Goal: Understand process/instructions: Learn how to perform a task or action

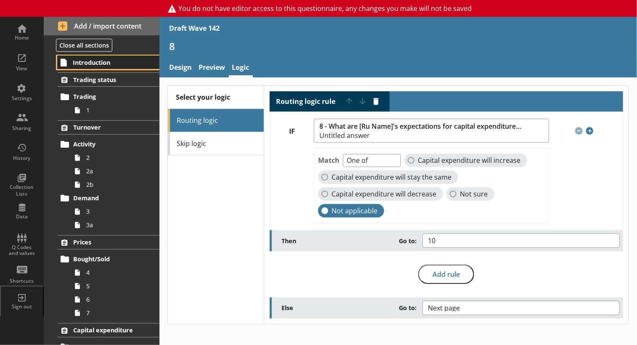
click at [83, 67] on span "Introduction" at bounding box center [109, 63] width 72 height 8
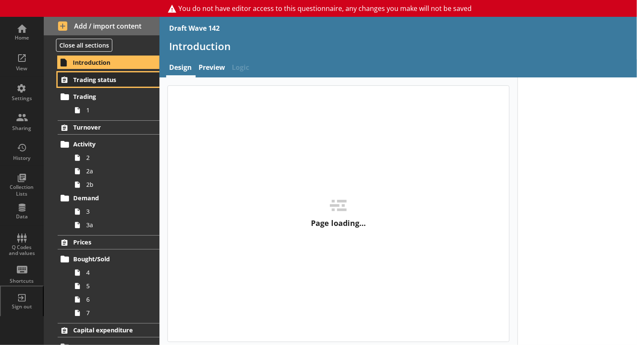
click at [83, 84] on span "Trading status" at bounding box center [109, 80] width 72 height 8
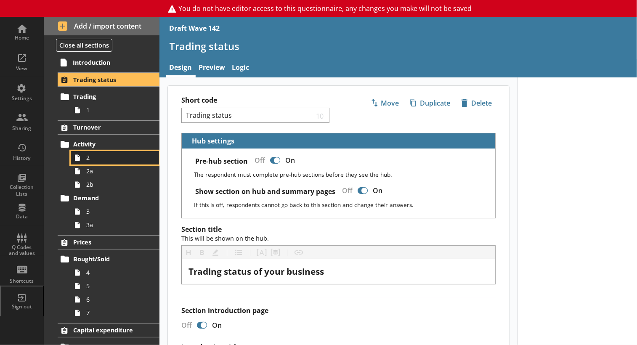
click at [93, 162] on span "2" at bounding box center [117, 158] width 62 height 8
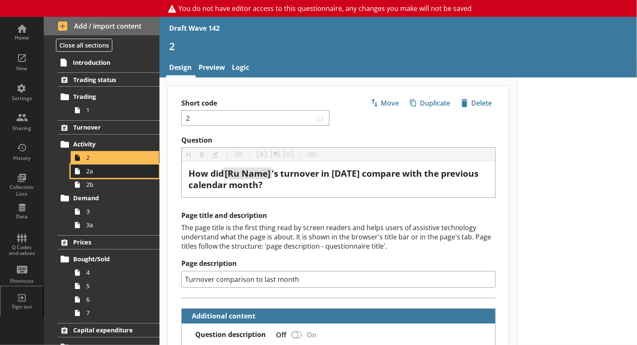
click at [91, 175] on span "2a" at bounding box center [117, 171] width 62 height 8
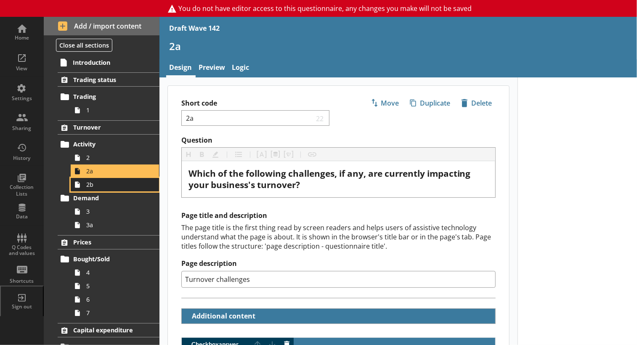
click at [91, 189] on span "2b" at bounding box center [117, 185] width 62 height 8
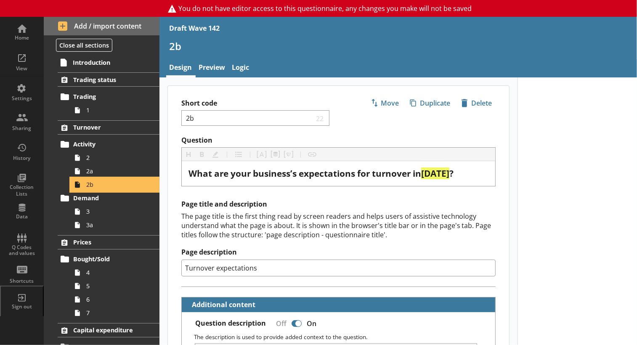
click at [91, 189] on span "2b" at bounding box center [117, 185] width 62 height 8
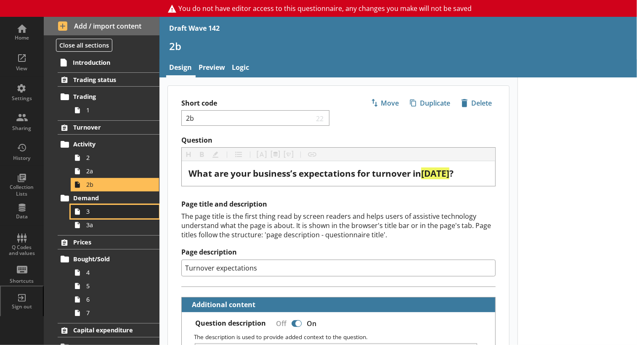
click at [89, 218] on link "3" at bounding box center [115, 211] width 88 height 13
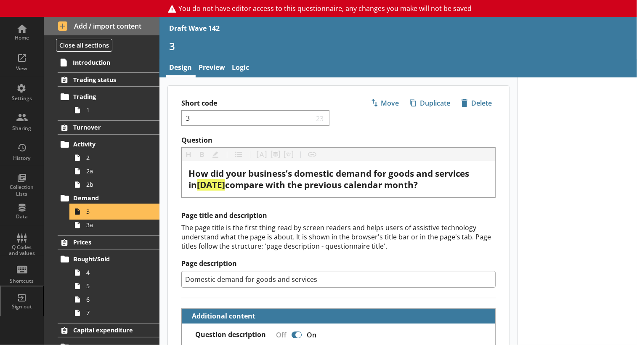
click at [90, 216] on span "3" at bounding box center [117, 212] width 62 height 8
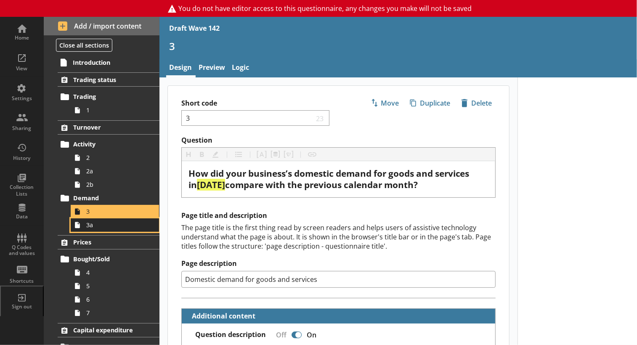
click at [95, 229] on span "3a" at bounding box center [117, 225] width 62 height 8
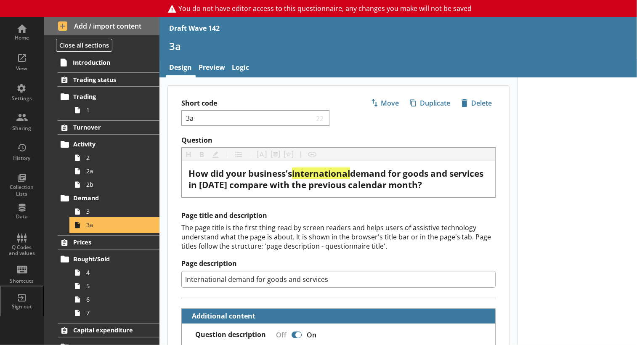
click at [95, 229] on span "3a" at bounding box center [117, 225] width 62 height 8
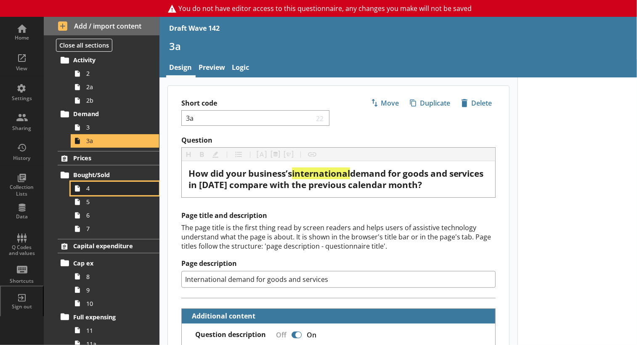
click at [88, 192] on span "4" at bounding box center [117, 188] width 62 height 8
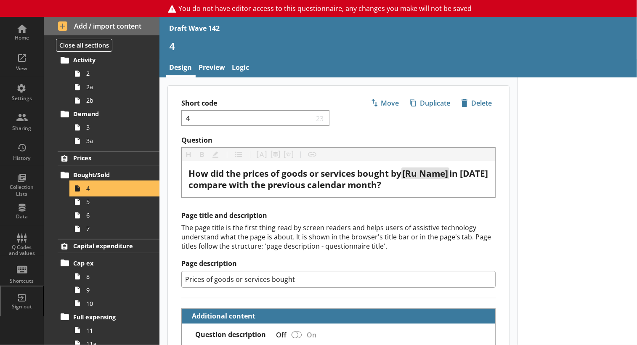
click at [88, 192] on span "4" at bounding box center [117, 188] width 62 height 8
click at [94, 206] on span "5" at bounding box center [117, 202] width 62 height 8
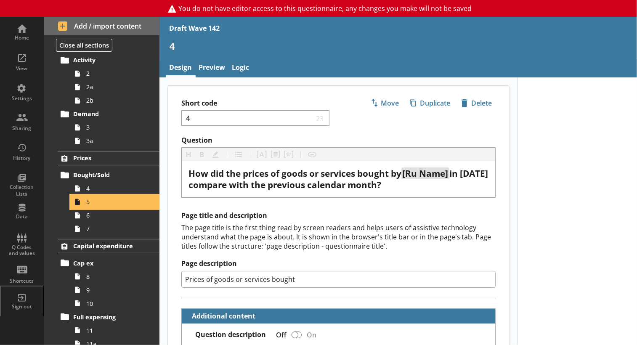
click at [94, 206] on span "5" at bounding box center [117, 202] width 62 height 8
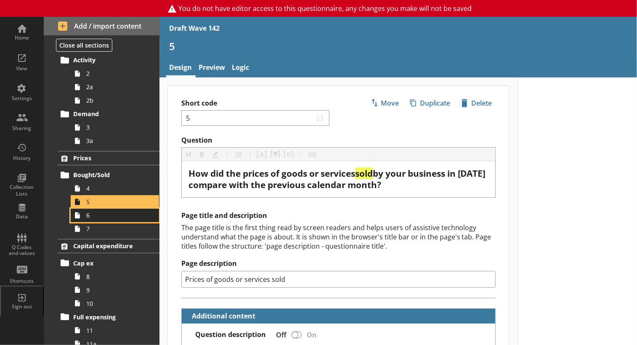
click at [85, 222] on link "6" at bounding box center [115, 215] width 88 height 13
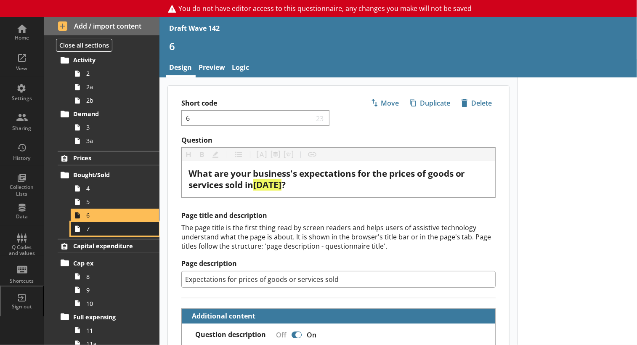
click at [83, 236] on icon at bounding box center [77, 228] width 13 height 13
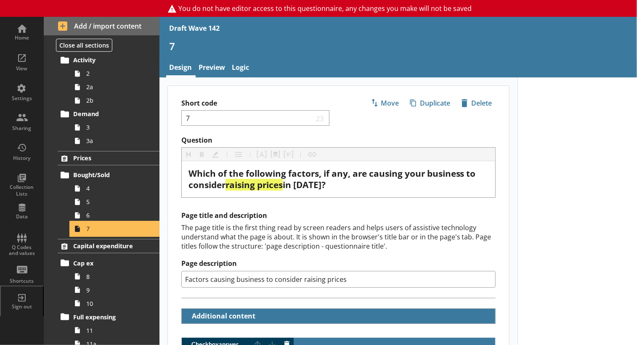
click at [83, 236] on icon at bounding box center [77, 228] width 13 height 13
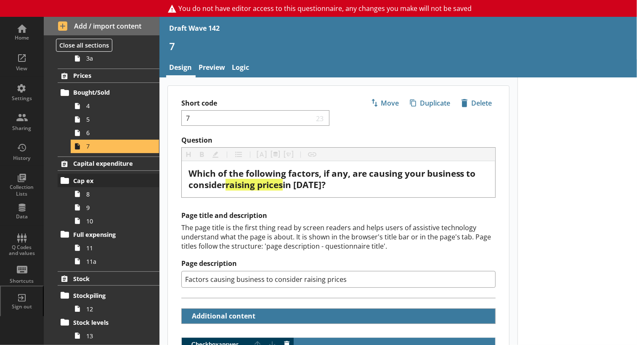
scroll to position [168, 0]
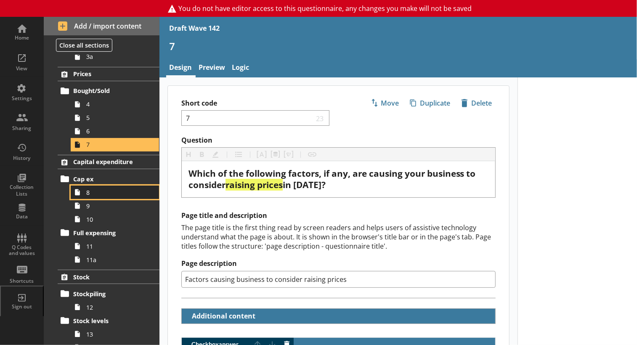
click at [90, 197] on span "8" at bounding box center [117, 193] width 62 height 8
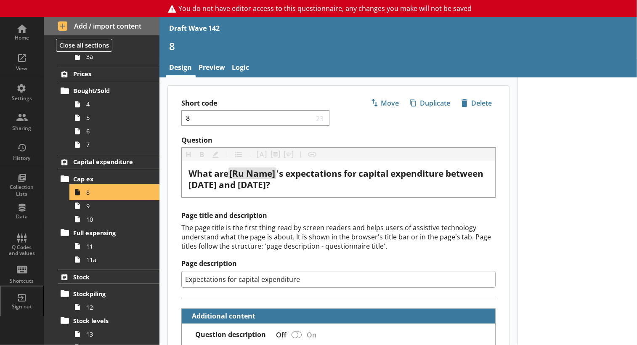
click at [90, 197] on span "8" at bounding box center [117, 193] width 62 height 8
click at [96, 210] on span "9" at bounding box center [117, 206] width 62 height 8
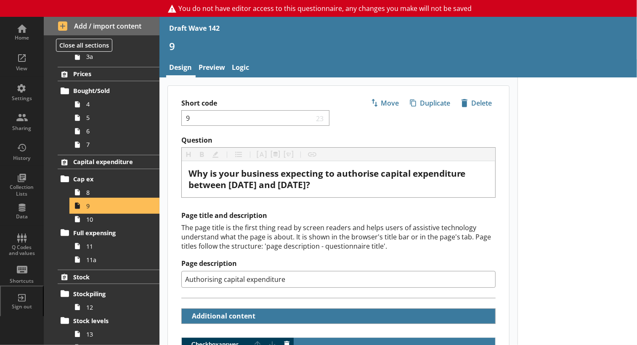
click at [96, 210] on span "9" at bounding box center [117, 206] width 62 height 8
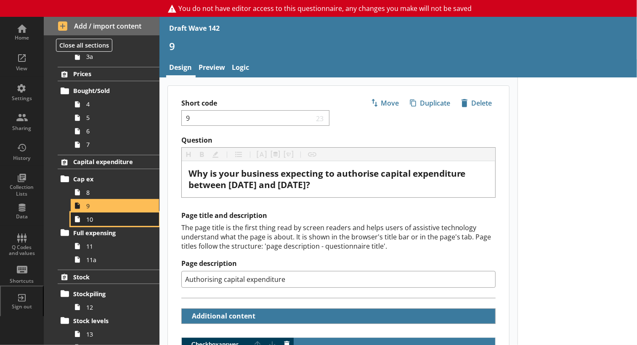
click at [93, 224] on span "10" at bounding box center [117, 220] width 62 height 8
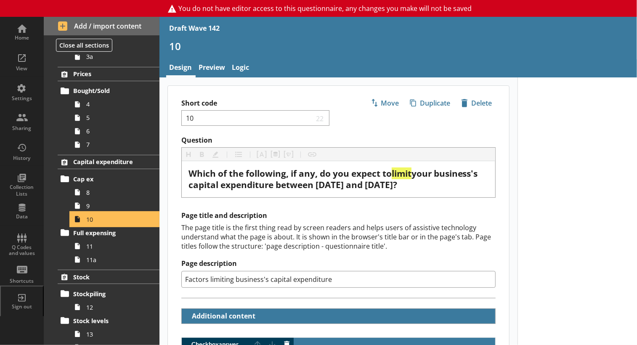
click at [93, 224] on span "10" at bounding box center [117, 220] width 62 height 8
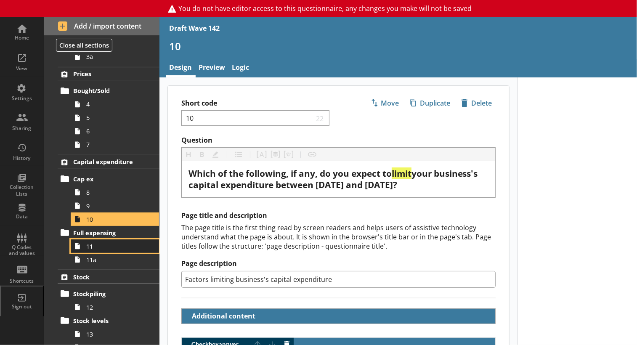
click at [92, 250] on span "11" at bounding box center [117, 246] width 62 height 8
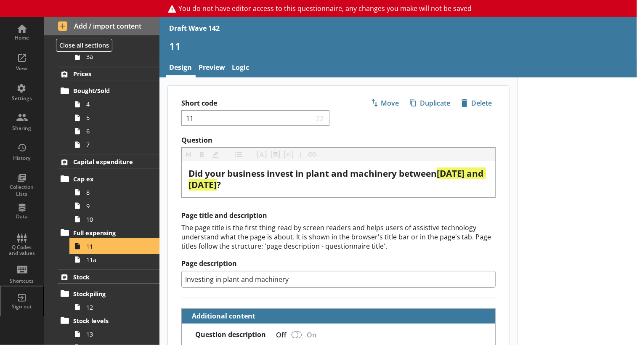
click at [92, 250] on span "11" at bounding box center [117, 246] width 62 height 8
click at [100, 264] on span "11a" at bounding box center [117, 260] width 62 height 8
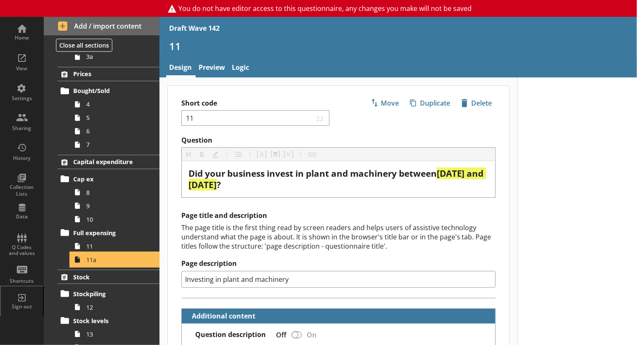
click at [100, 264] on span "11a" at bounding box center [117, 260] width 62 height 8
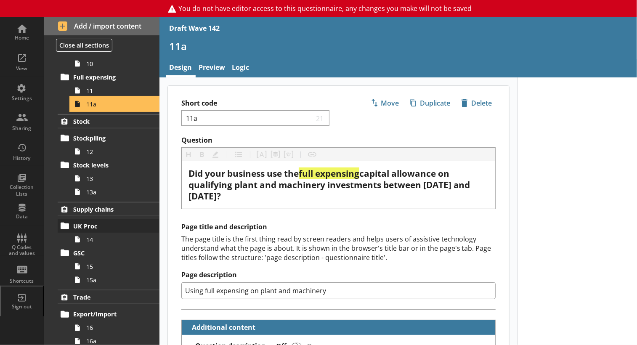
scroll to position [337, 0]
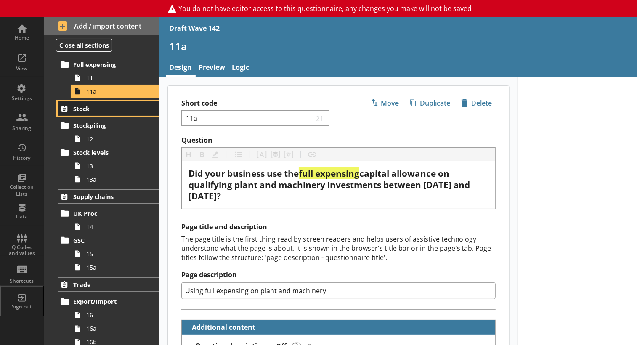
click at [86, 113] on span "Stock" at bounding box center [109, 109] width 72 height 8
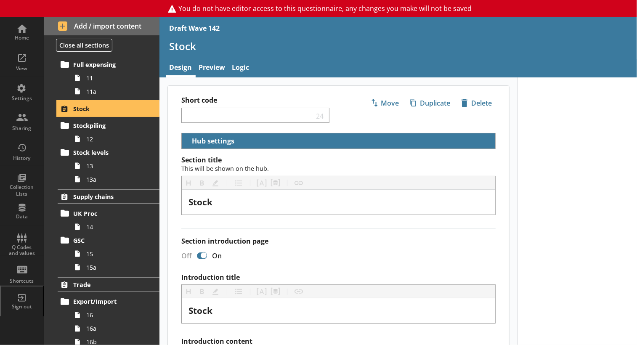
click at [86, 113] on span "Stock" at bounding box center [109, 109] width 72 height 8
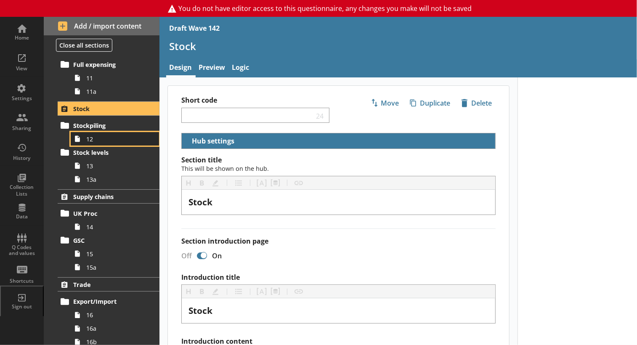
click at [94, 143] on span "12" at bounding box center [117, 139] width 62 height 8
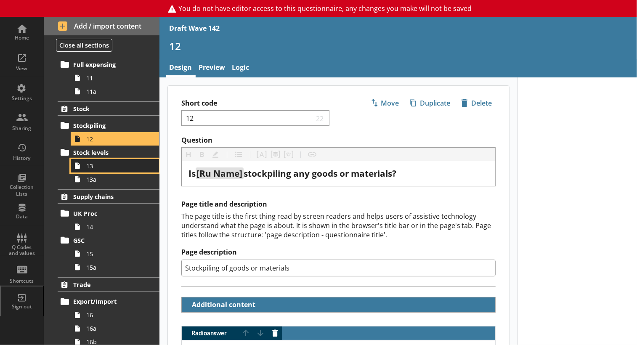
click at [88, 170] on span "13" at bounding box center [117, 166] width 62 height 8
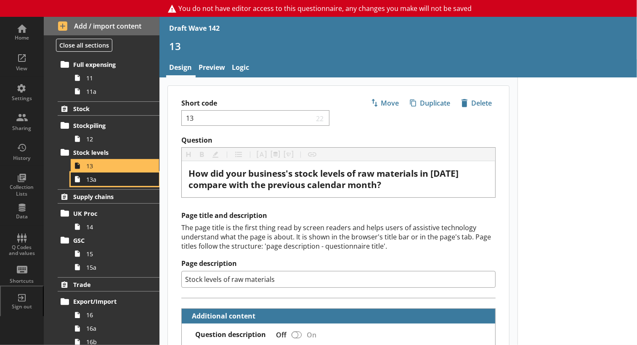
click at [94, 184] on span "13a" at bounding box center [117, 180] width 62 height 8
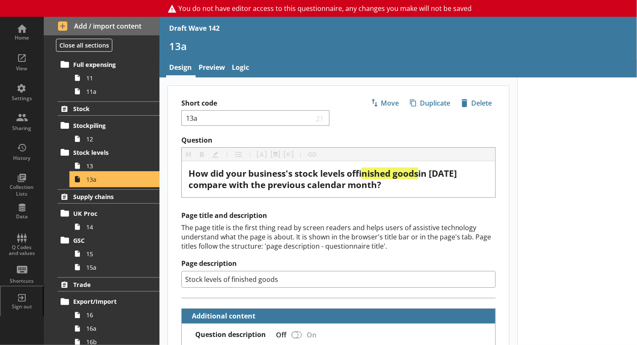
click at [94, 184] on span "13a" at bounding box center [117, 180] width 62 height 8
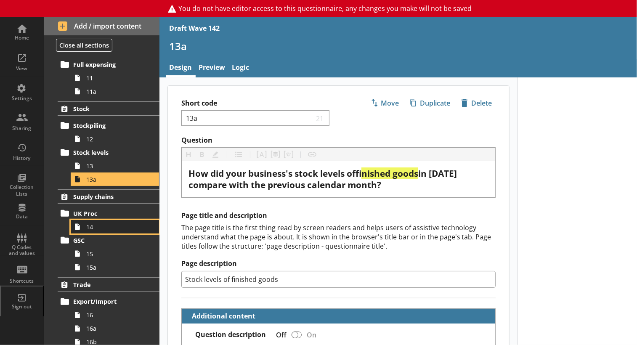
click at [93, 231] on span "14" at bounding box center [117, 227] width 62 height 8
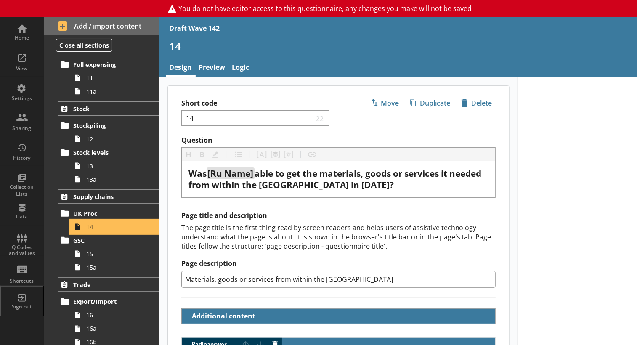
click at [93, 231] on span "14" at bounding box center [117, 227] width 62 height 8
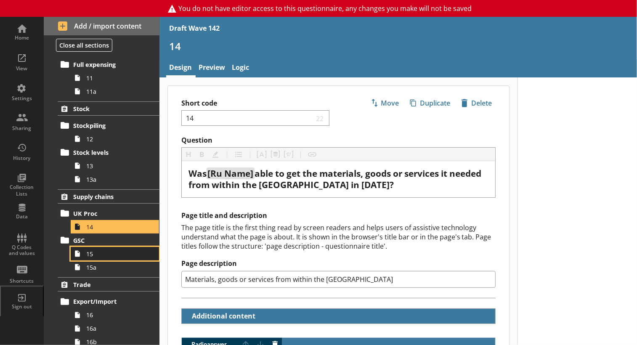
click at [86, 258] on span "15" at bounding box center [117, 254] width 62 height 8
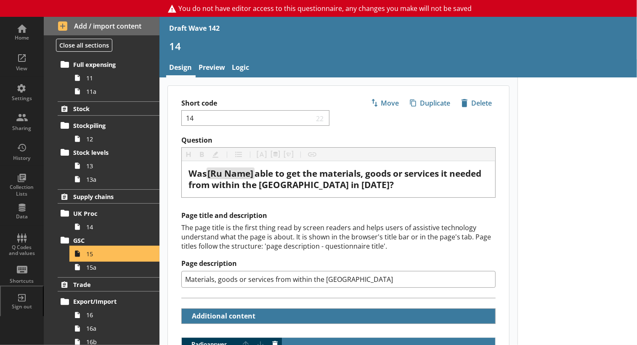
click at [86, 258] on span "15" at bounding box center [117, 254] width 62 height 8
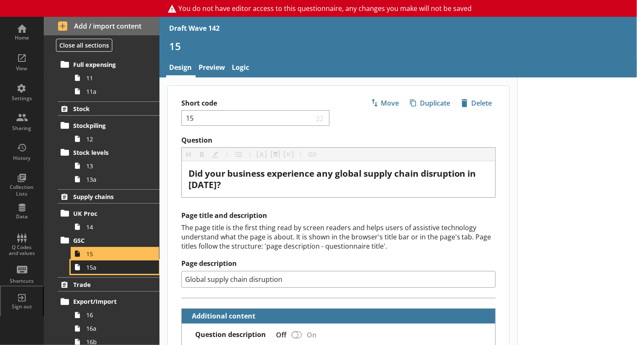
click at [87, 274] on link "15a" at bounding box center [115, 267] width 88 height 13
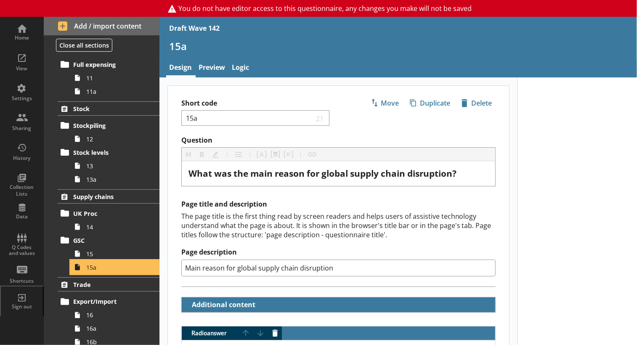
click at [87, 274] on link "15a" at bounding box center [115, 267] width 88 height 13
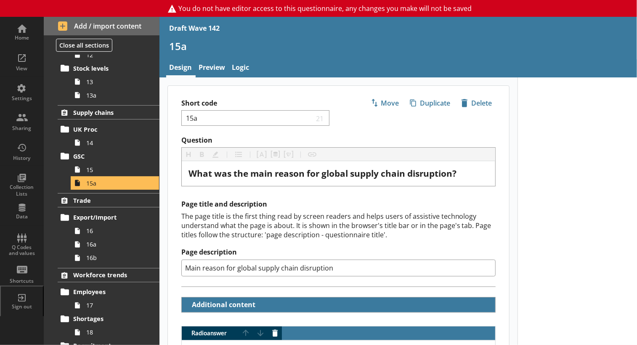
scroll to position [463, 0]
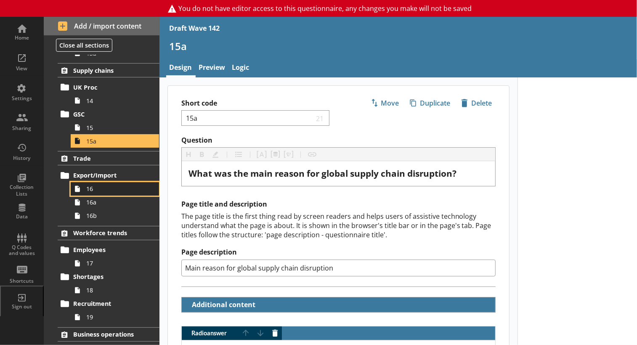
click at [86, 193] on span "16" at bounding box center [117, 189] width 62 height 8
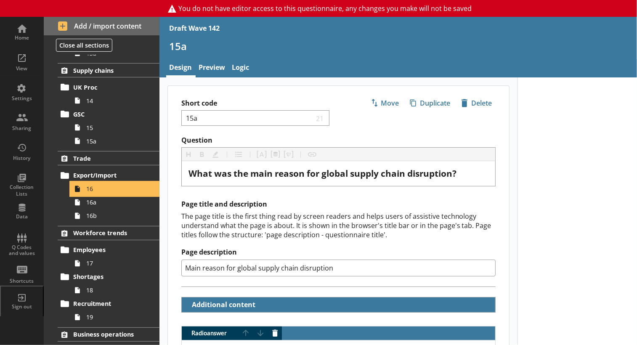
click at [86, 193] on span "16" at bounding box center [117, 189] width 62 height 8
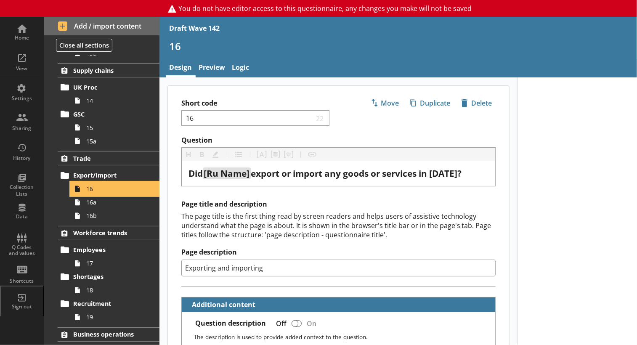
click at [86, 193] on span "16" at bounding box center [117, 189] width 62 height 8
click at [87, 209] on link "16a" at bounding box center [115, 202] width 88 height 13
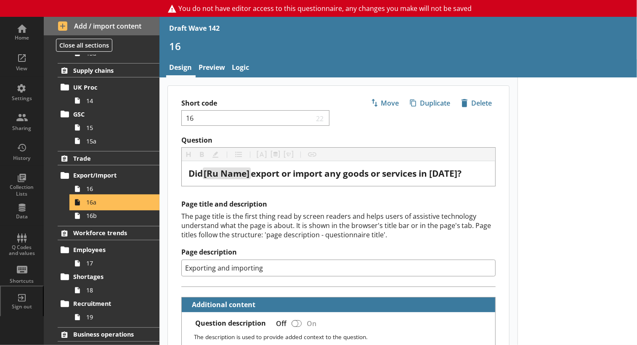
click at [87, 209] on link "16a" at bounding box center [115, 202] width 88 height 13
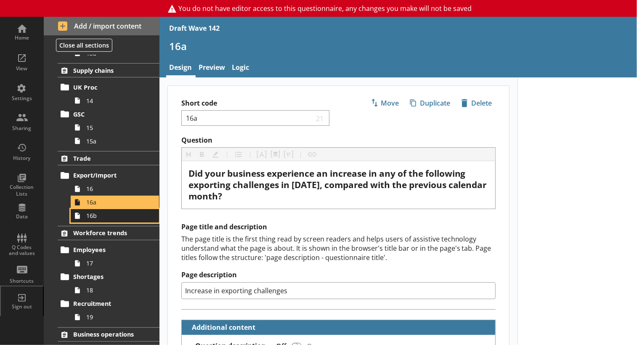
click at [87, 220] on span "16b" at bounding box center [117, 216] width 62 height 8
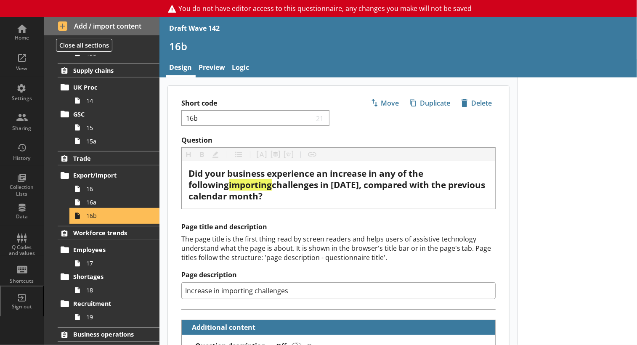
click at [87, 220] on span "16b" at bounding box center [117, 216] width 62 height 8
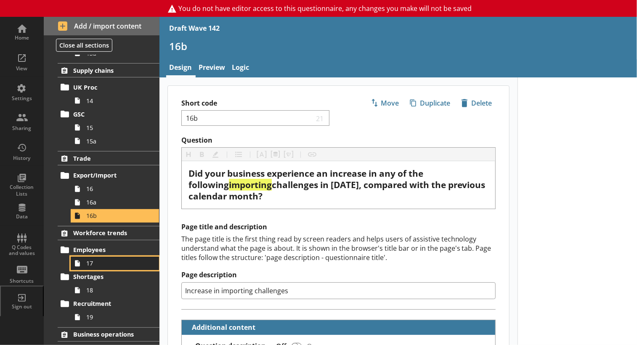
click at [98, 267] on span "17" at bounding box center [117, 263] width 62 height 8
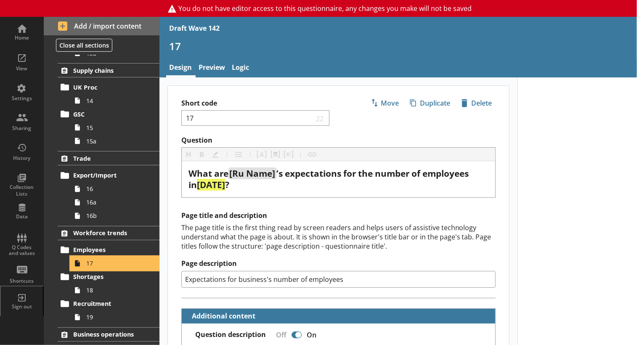
click at [91, 267] on span "17" at bounding box center [117, 263] width 62 height 8
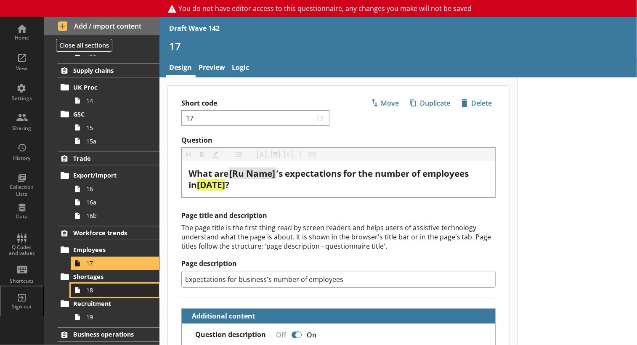
click at [89, 294] on span "18" at bounding box center [117, 290] width 62 height 8
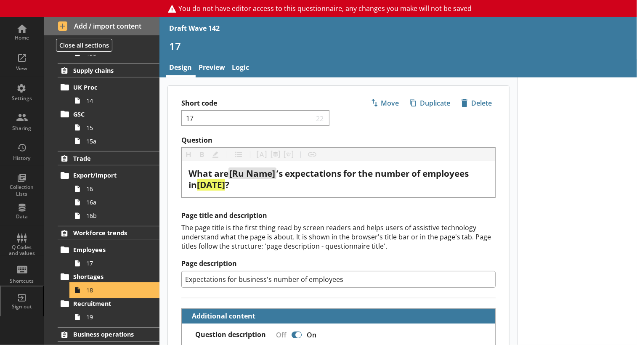
click at [89, 294] on span "18" at bounding box center [117, 290] width 62 height 8
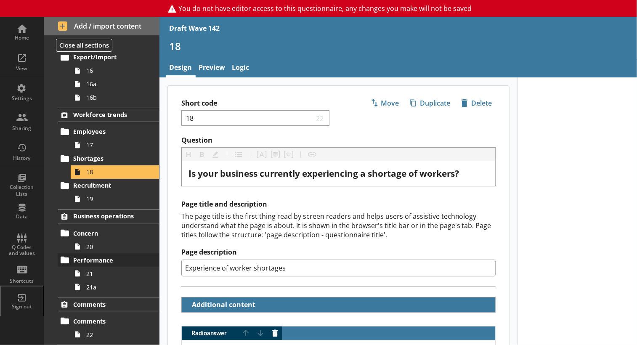
scroll to position [589, 0]
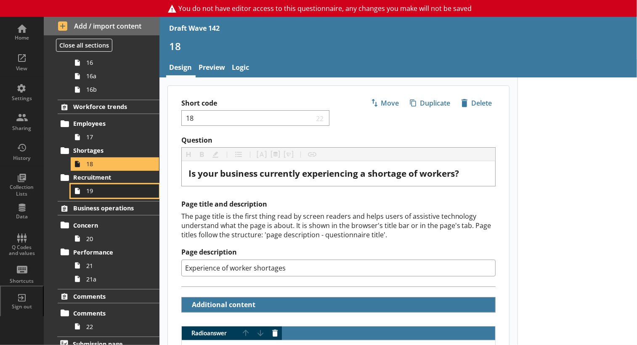
click at [91, 198] on link "19" at bounding box center [115, 190] width 88 height 13
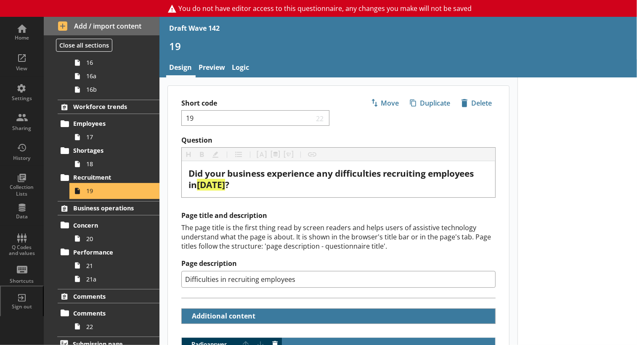
click at [91, 198] on link "19" at bounding box center [115, 190] width 88 height 13
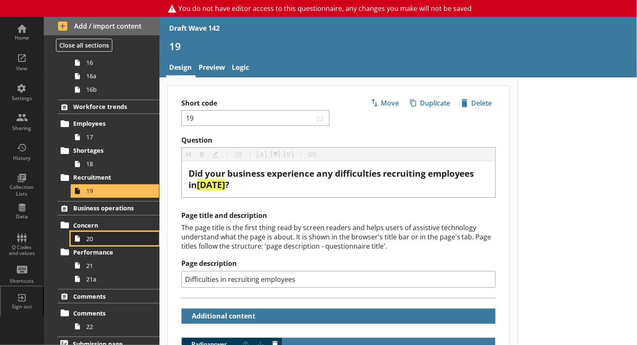
click at [79, 245] on icon at bounding box center [77, 238] width 13 height 13
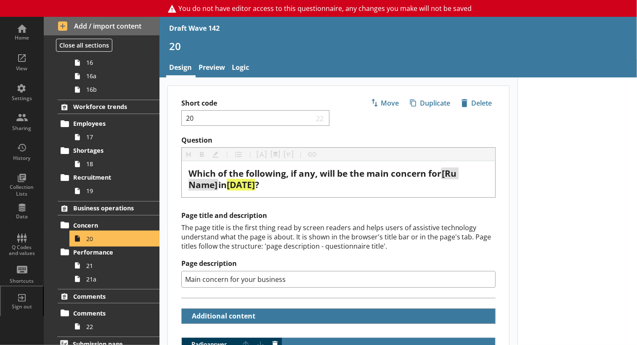
click at [79, 245] on icon at bounding box center [77, 238] width 13 height 13
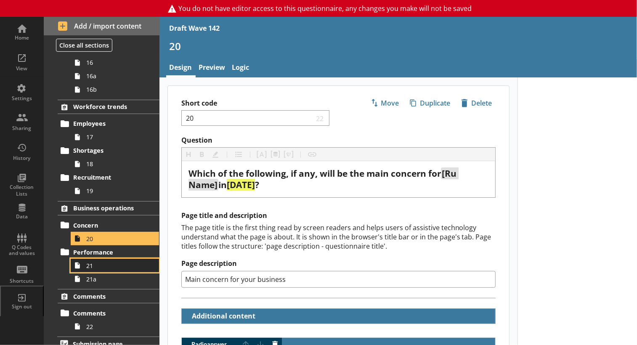
click at [92, 270] on span "21" at bounding box center [117, 266] width 62 height 8
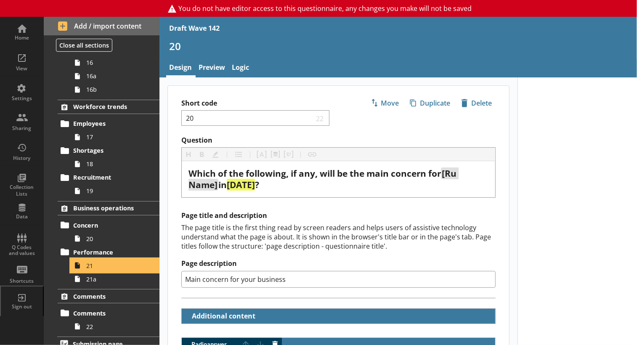
click at [92, 270] on span "21" at bounding box center [117, 266] width 62 height 8
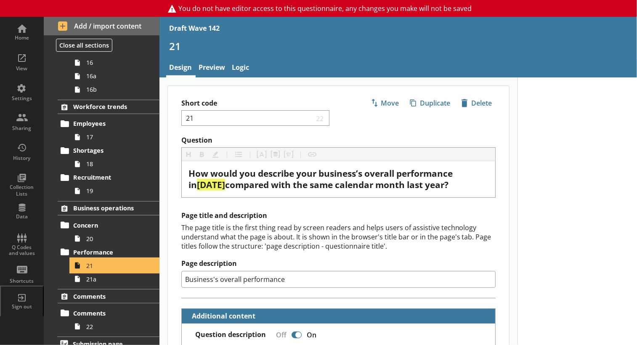
click at [92, 270] on span "21" at bounding box center [117, 266] width 62 height 8
click at [90, 283] on span "21a" at bounding box center [117, 279] width 62 height 8
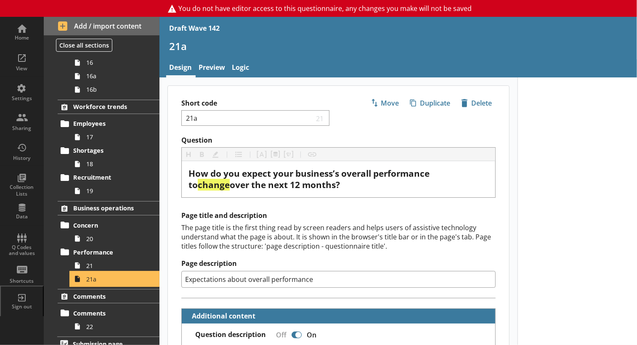
click at [90, 283] on span "21a" at bounding box center [117, 279] width 62 height 8
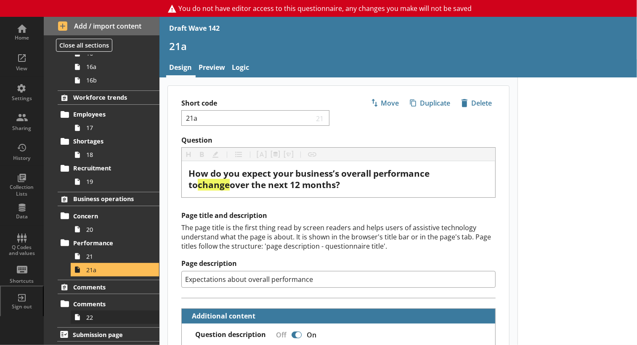
scroll to position [605, 0]
click at [91, 320] on span "22" at bounding box center [117, 318] width 62 height 8
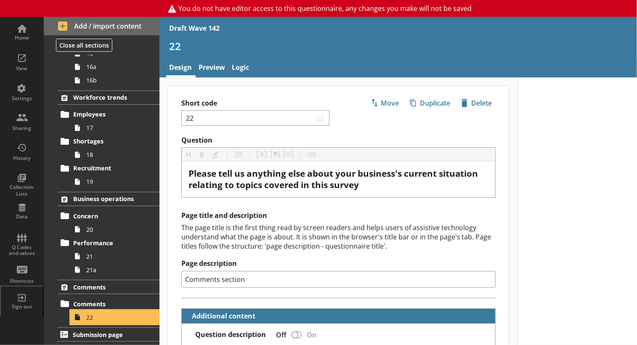
click at [91, 320] on span "22" at bounding box center [117, 318] width 62 height 8
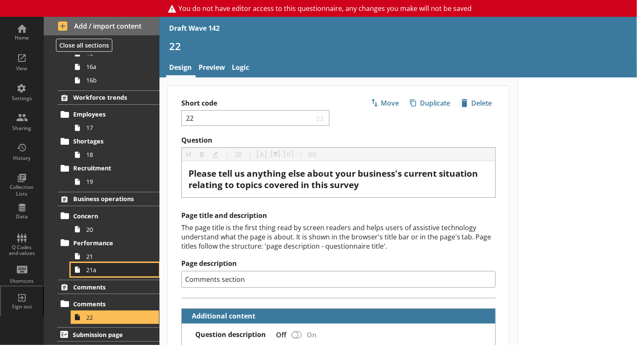
click at [94, 273] on span "21a" at bounding box center [117, 270] width 62 height 8
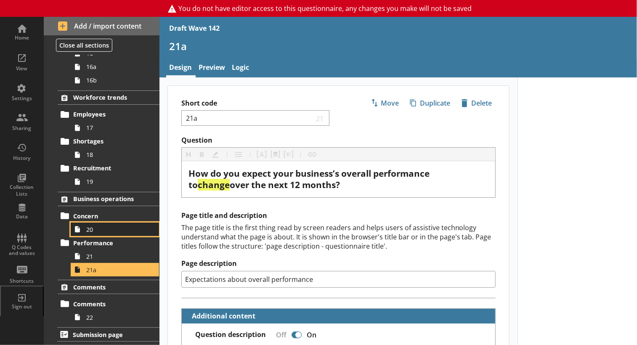
click at [92, 232] on span "20" at bounding box center [117, 230] width 62 height 8
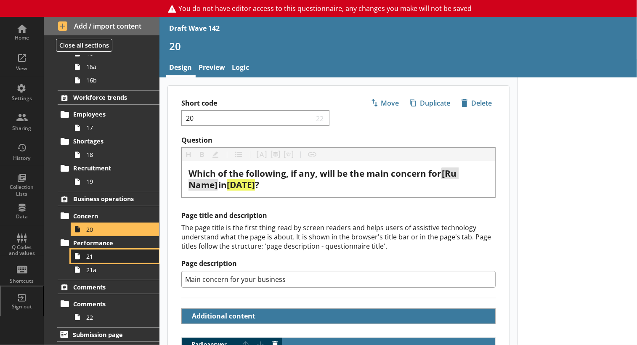
click at [94, 257] on span "21" at bounding box center [117, 257] width 62 height 8
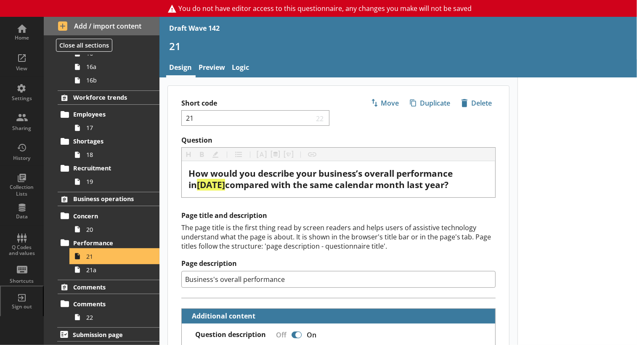
click at [94, 257] on span "21" at bounding box center [117, 257] width 62 height 8
click at [91, 272] on span "21a" at bounding box center [117, 270] width 62 height 8
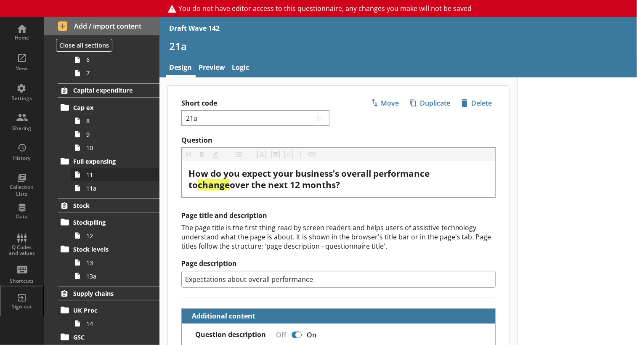
scroll to position [226, 0]
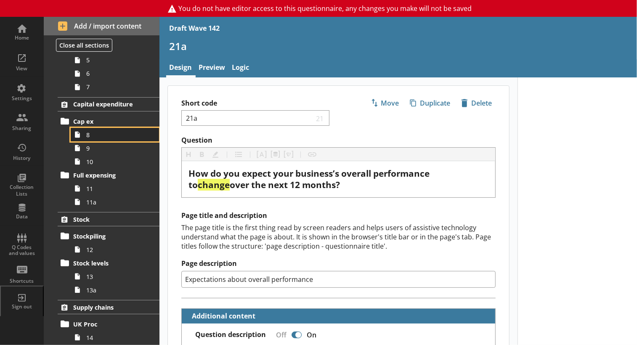
click at [91, 139] on span "8" at bounding box center [117, 135] width 62 height 8
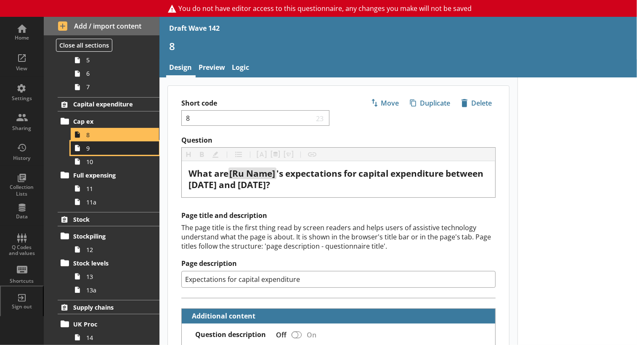
click at [89, 152] on span "9" at bounding box center [117, 148] width 62 height 8
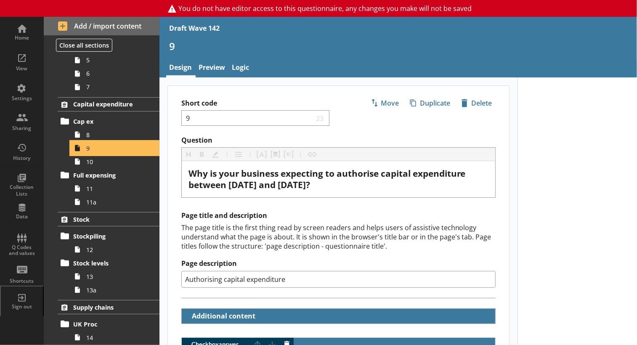
click at [90, 152] on span "9" at bounding box center [117, 148] width 62 height 8
click at [93, 168] on link "10" at bounding box center [115, 161] width 88 height 13
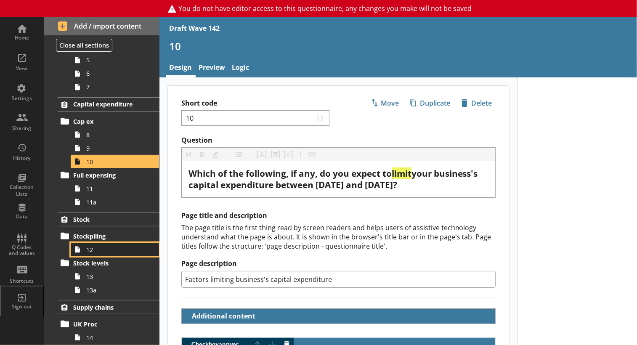
click at [90, 254] on span "12" at bounding box center [117, 250] width 62 height 8
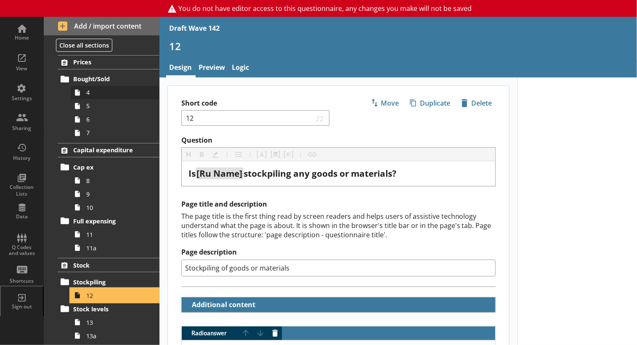
scroll to position [58, 0]
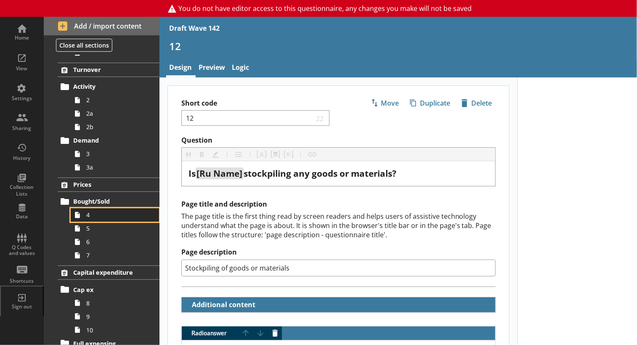
click at [85, 222] on link "4" at bounding box center [115, 214] width 88 height 13
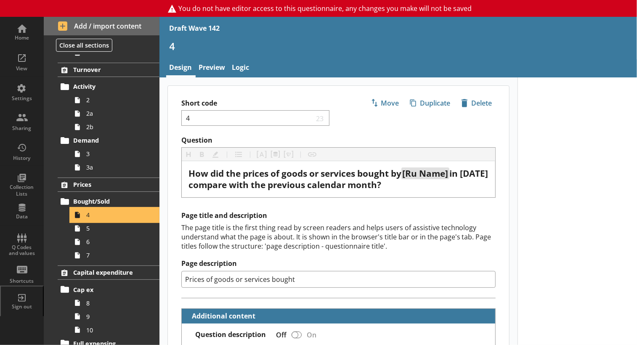
click at [85, 222] on link "4" at bounding box center [115, 214] width 88 height 13
click at [90, 235] on link "5" at bounding box center [115, 228] width 88 height 13
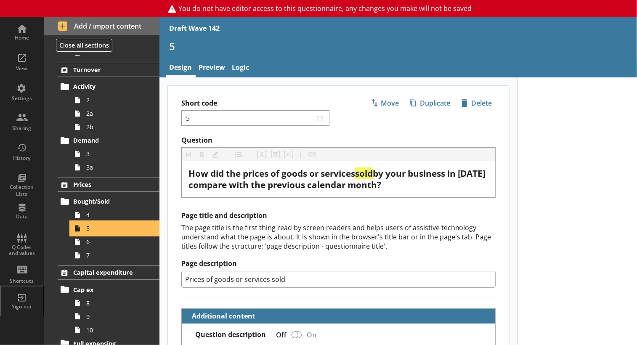
click at [90, 232] on span "5" at bounding box center [117, 228] width 62 height 8
click at [88, 249] on link "6" at bounding box center [115, 241] width 88 height 13
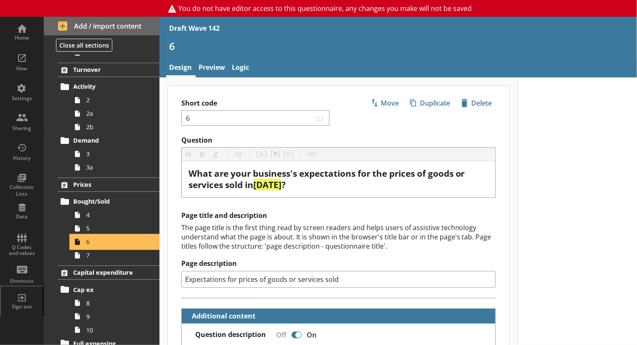
click at [88, 246] on span "6" at bounding box center [117, 242] width 62 height 8
click at [89, 259] on span "7" at bounding box center [117, 255] width 62 height 8
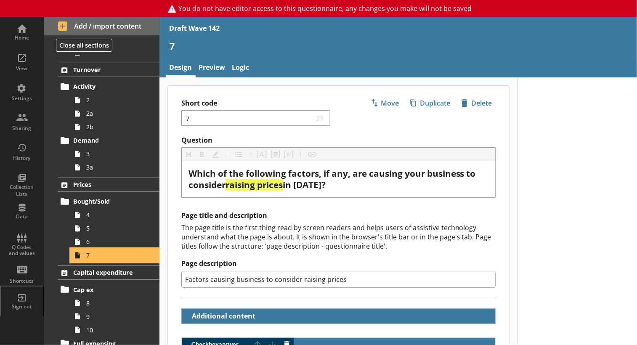
click at [89, 259] on span "7" at bounding box center [117, 255] width 62 height 8
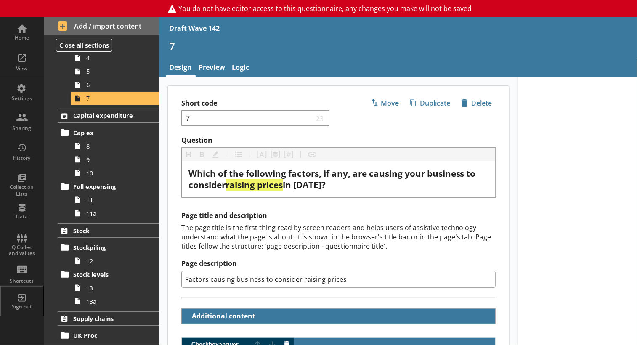
scroll to position [226, 0]
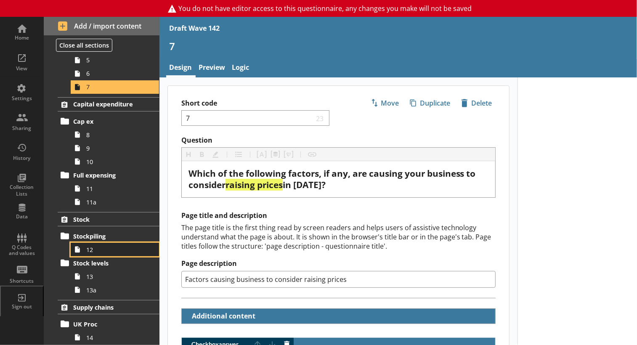
click at [90, 256] on link "12" at bounding box center [115, 249] width 88 height 13
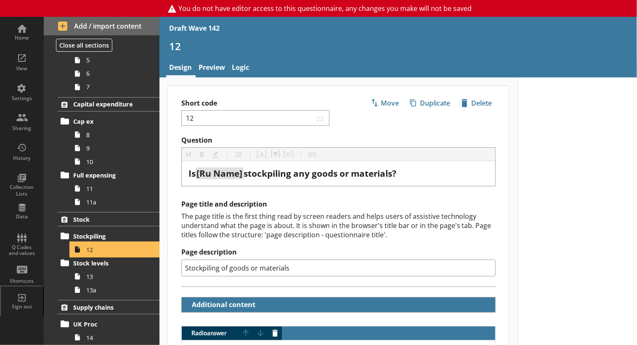
click at [90, 256] on link "12" at bounding box center [115, 249] width 88 height 13
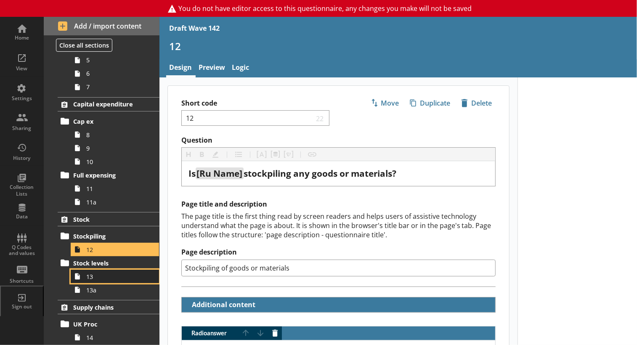
click at [91, 281] on span "13" at bounding box center [117, 277] width 62 height 8
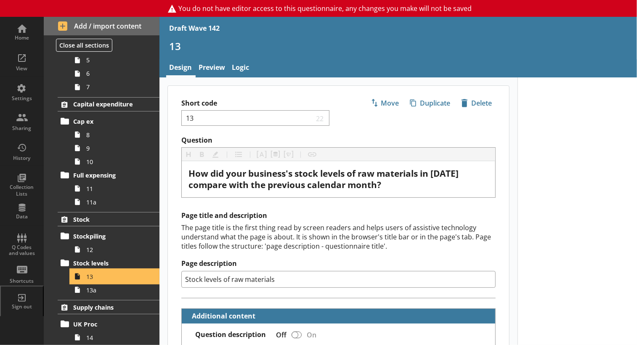
click at [91, 281] on span "13" at bounding box center [117, 277] width 62 height 8
click at [93, 297] on link "13a" at bounding box center [115, 289] width 88 height 13
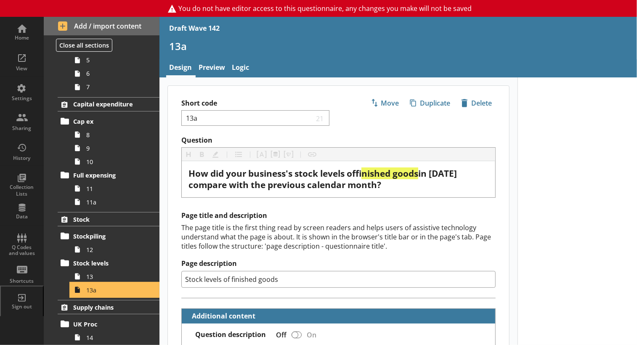
click at [93, 294] on span "13a" at bounding box center [117, 290] width 62 height 8
click at [87, 281] on span "13" at bounding box center [117, 277] width 62 height 8
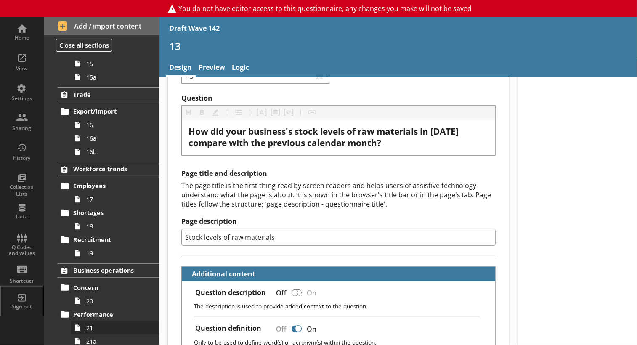
scroll to position [521, 0]
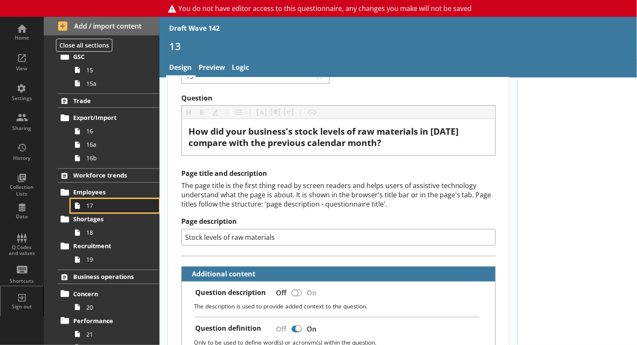
click at [88, 210] on span "17" at bounding box center [117, 206] width 62 height 8
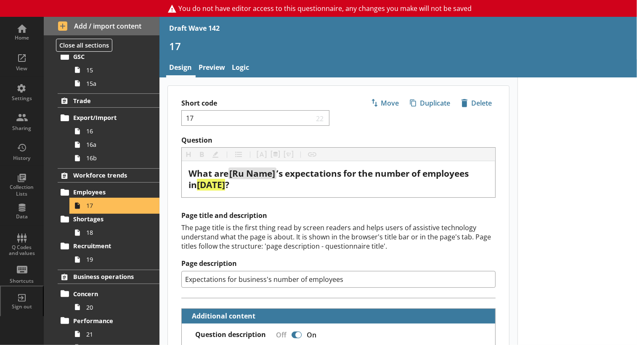
click at [88, 210] on span "17" at bounding box center [117, 206] width 62 height 8
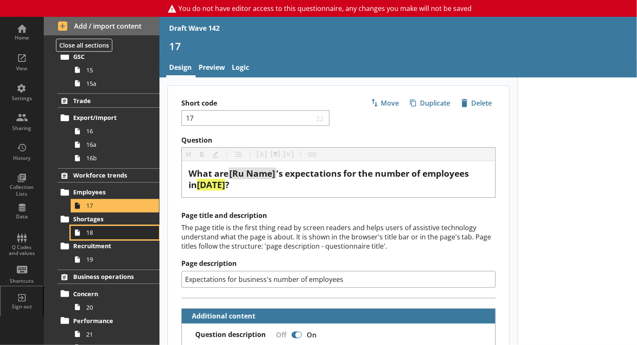
click at [84, 240] on icon at bounding box center [77, 232] width 13 height 13
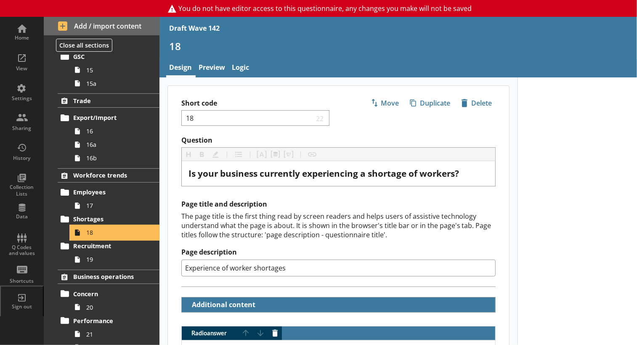
click at [84, 240] on icon at bounding box center [77, 232] width 13 height 13
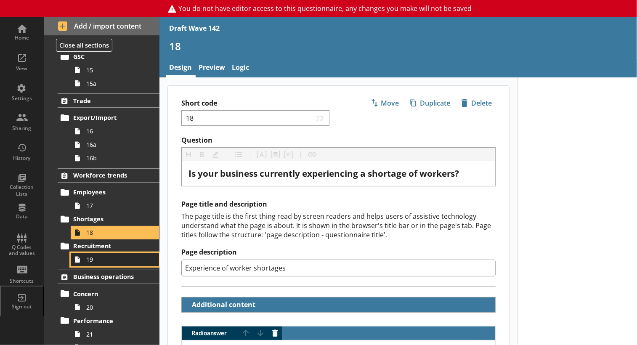
click at [92, 264] on span "19" at bounding box center [117, 260] width 62 height 8
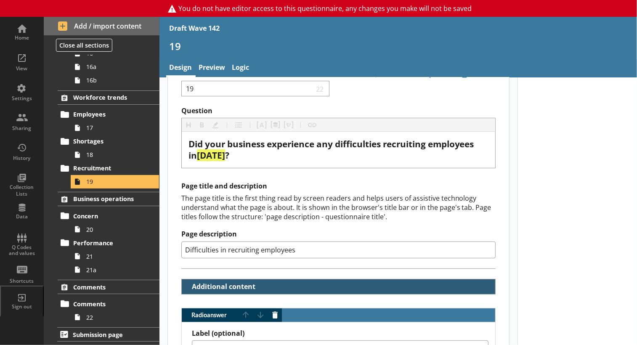
scroll to position [42, 0]
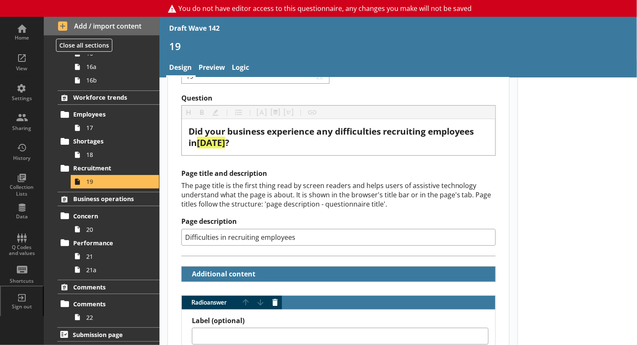
type textarea "x"
